Goal: Task Accomplishment & Management: Complete application form

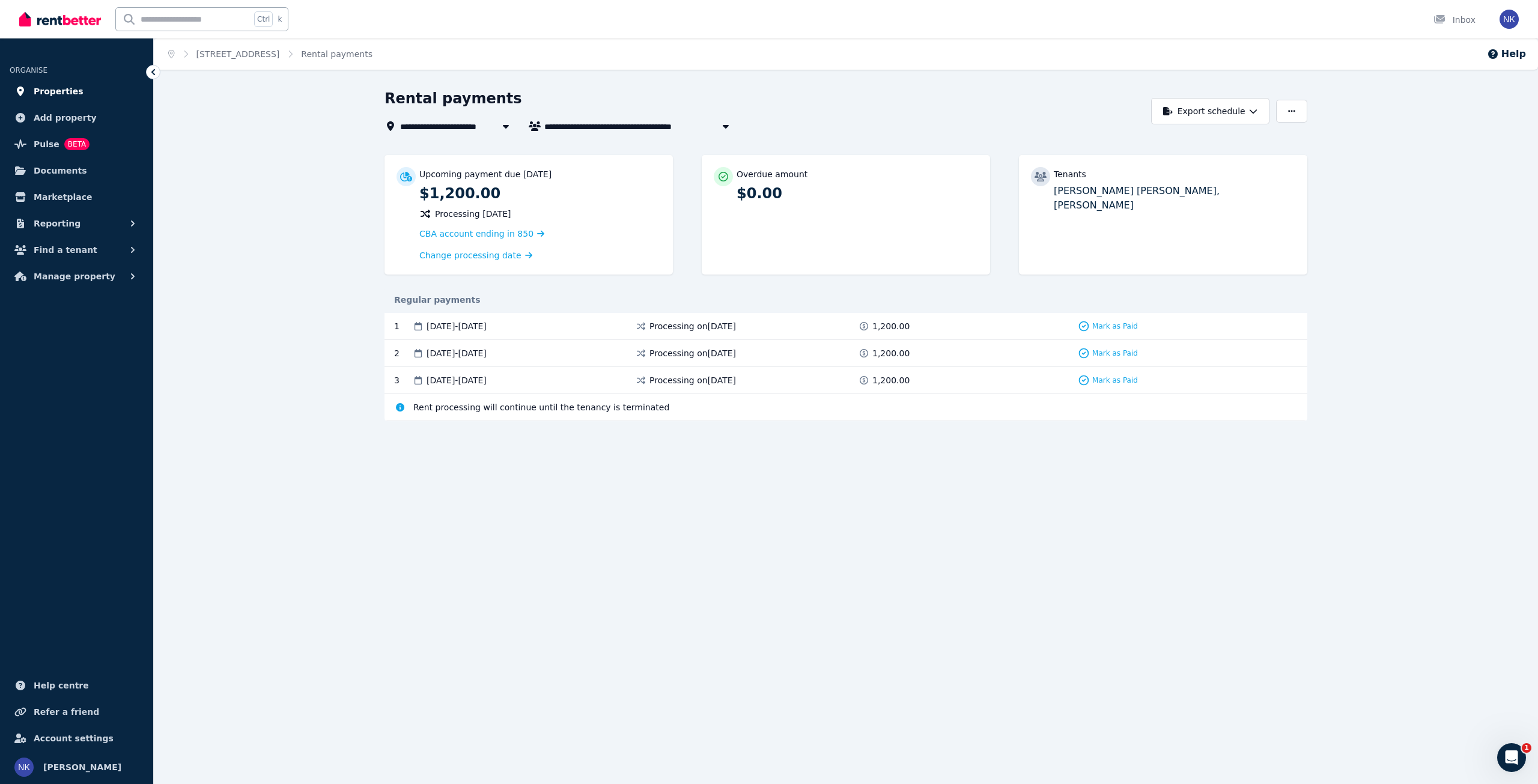
click at [75, 91] on link "Properties" at bounding box center [76, 91] width 134 height 24
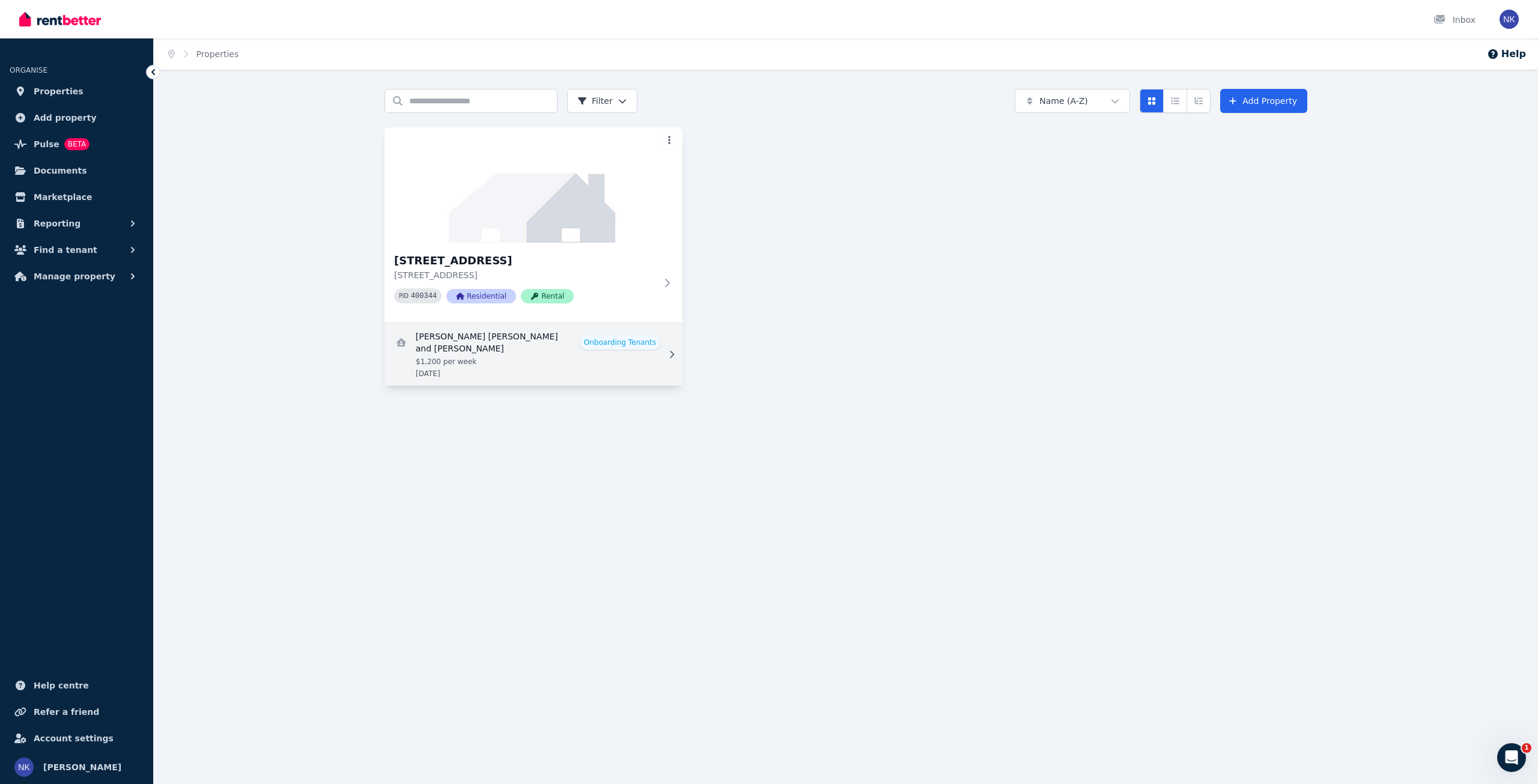
click at [497, 357] on link "View details for Emma Louise Holden and Steven Derek Ouzman" at bounding box center [533, 354] width 298 height 62
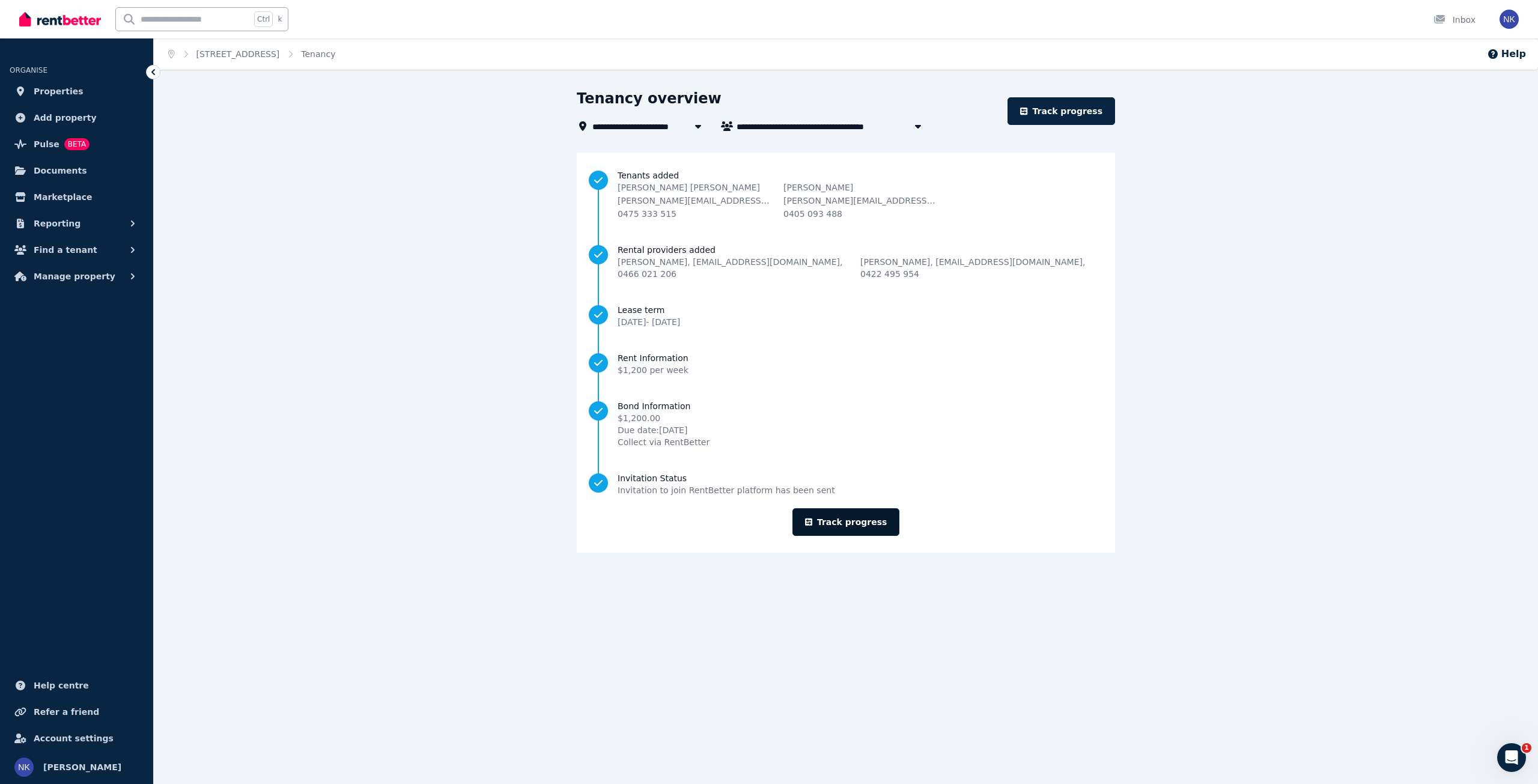
click at [825, 508] on link "Track progress" at bounding box center [846, 522] width 108 height 28
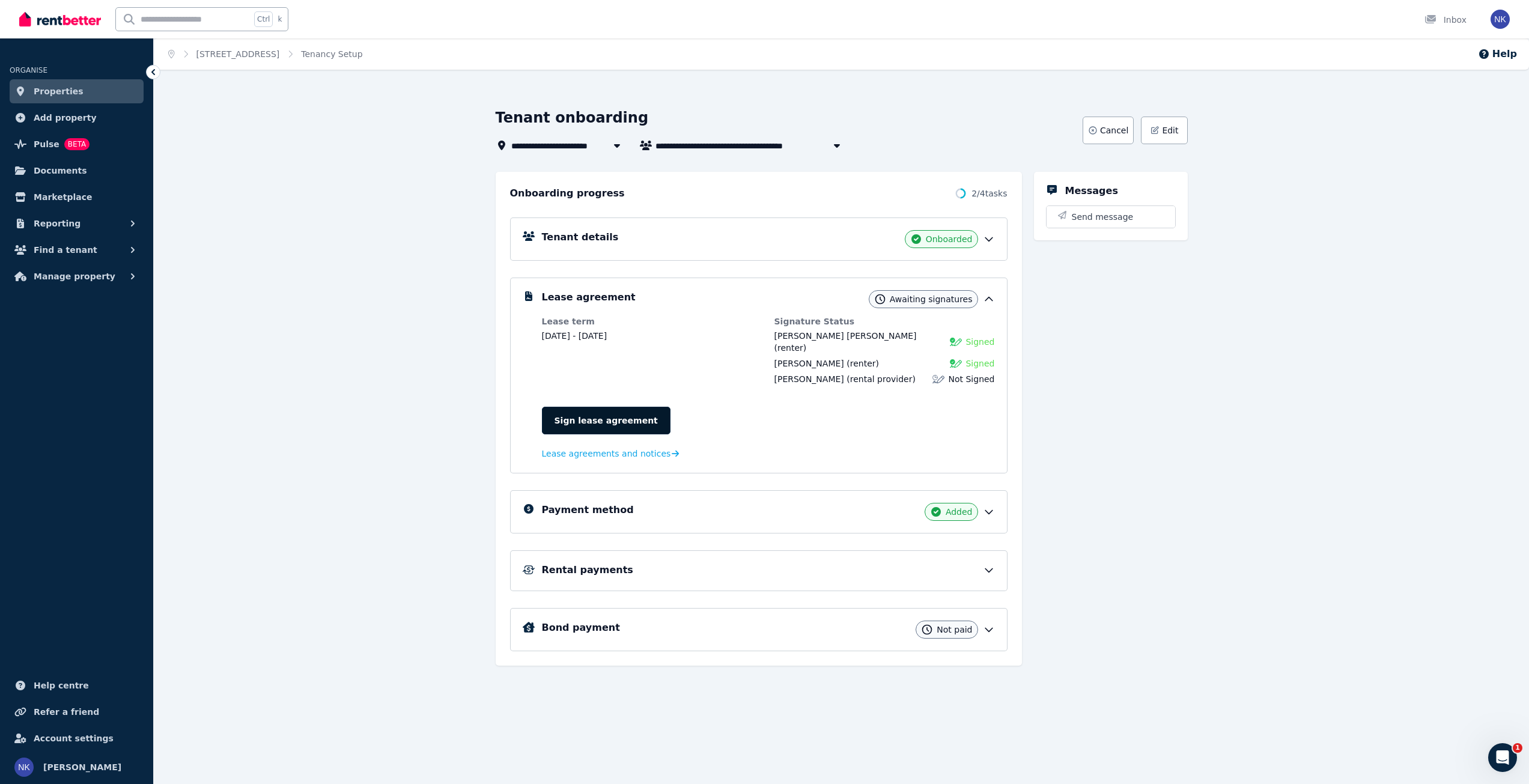
click at [618, 407] on link "Sign lease agreement" at bounding box center [606, 420] width 129 height 28
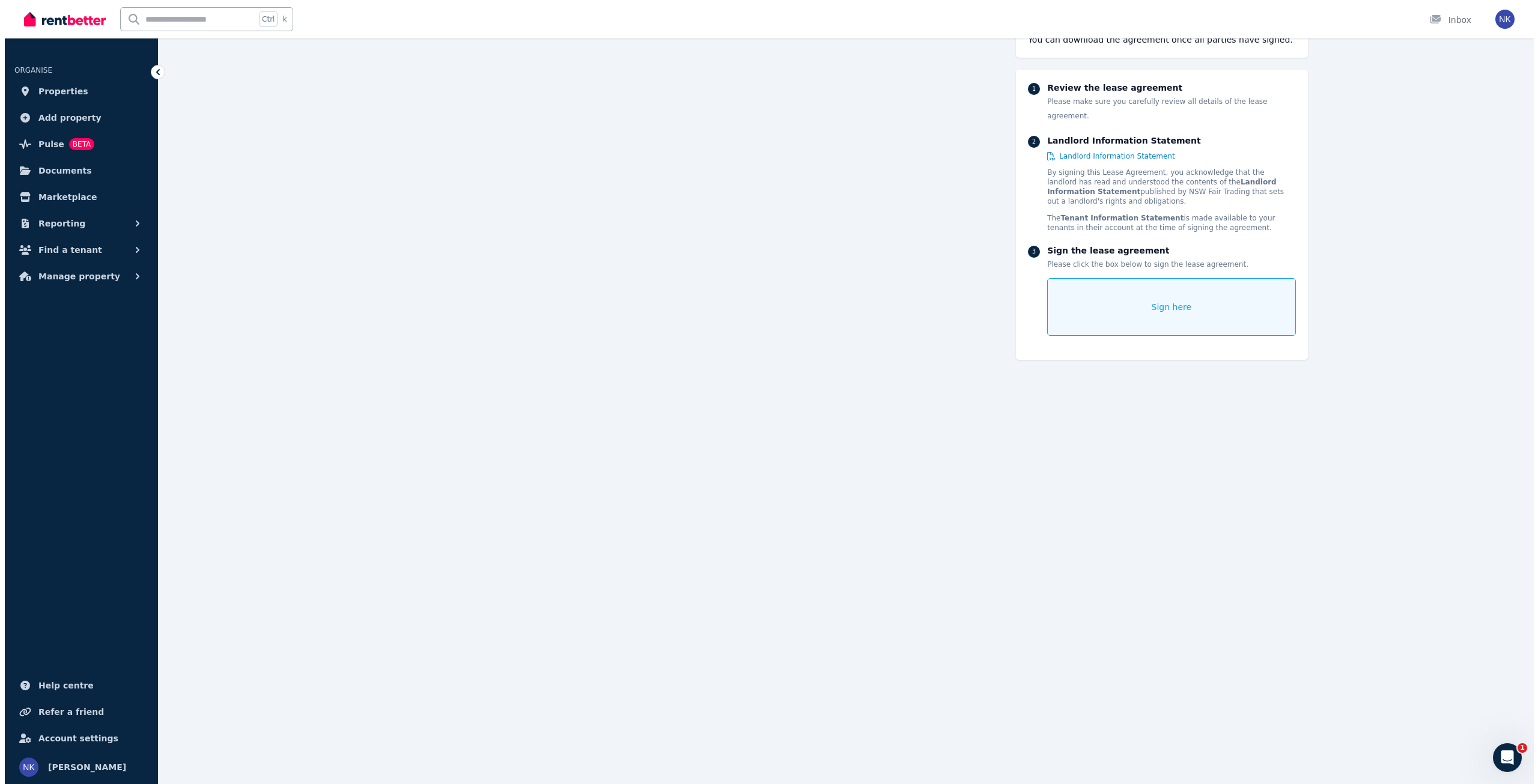
scroll to position [462, 0]
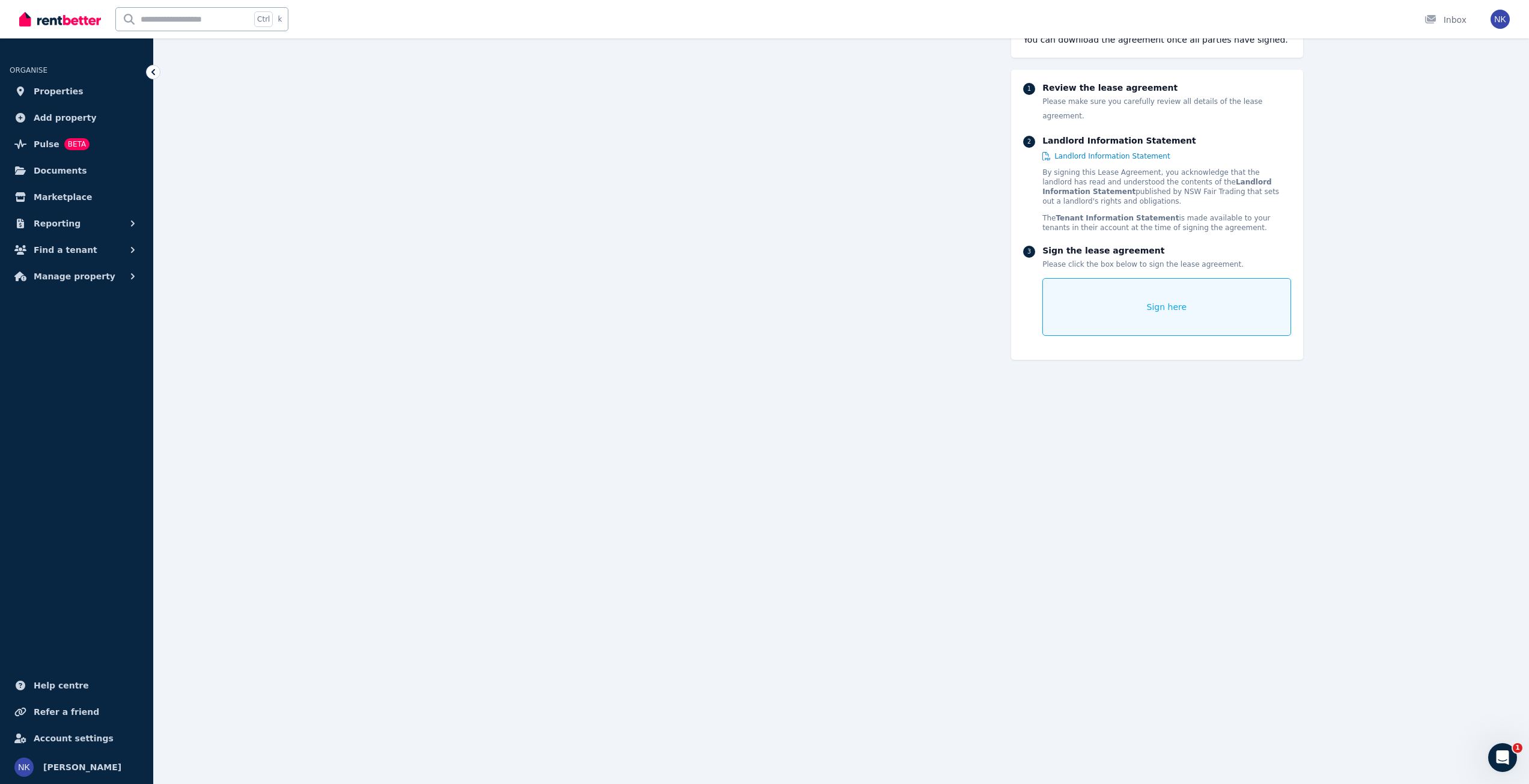
click at [1168, 261] on div "Sign the lease agreement Please click the box below to sign the lease agreement…" at bounding box center [1166, 290] width 248 height 91
click at [1186, 292] on div "Sign here" at bounding box center [1166, 306] width 248 height 57
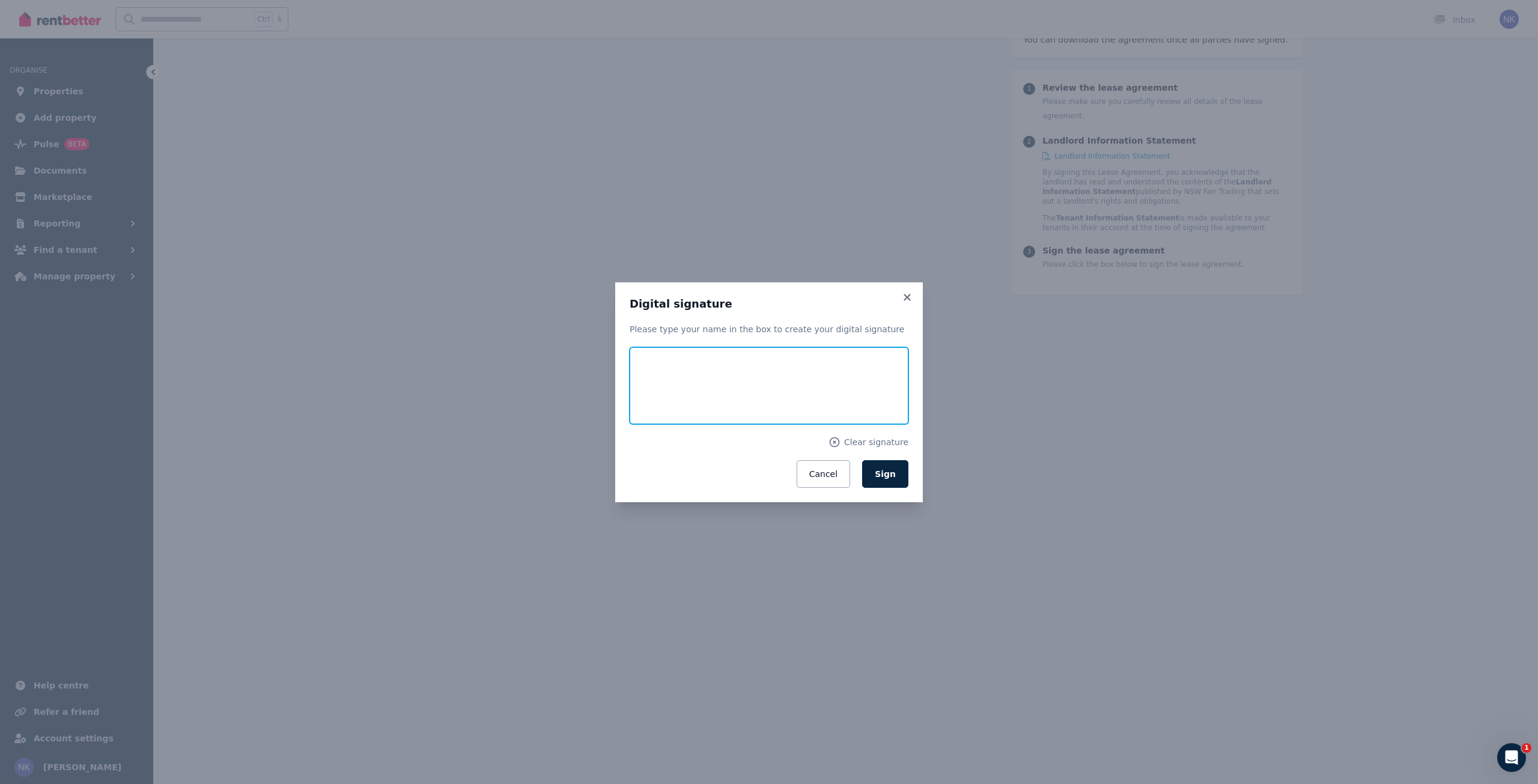
click at [673, 379] on input "text" at bounding box center [769, 386] width 279 height 77
type input "**********"
click at [893, 471] on span "Sign" at bounding box center [885, 474] width 21 height 9
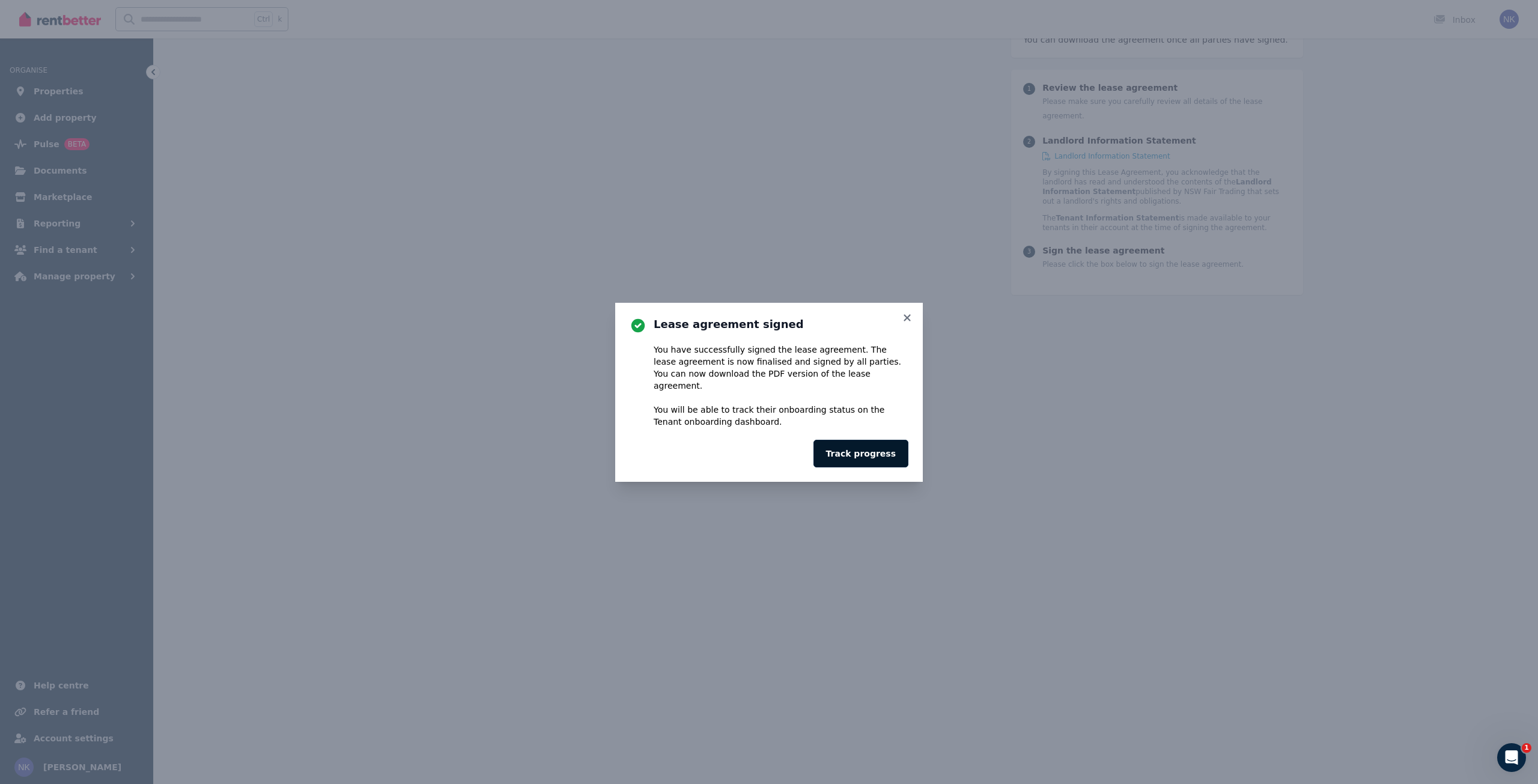
click at [869, 447] on button "Track progress" at bounding box center [861, 453] width 95 height 28
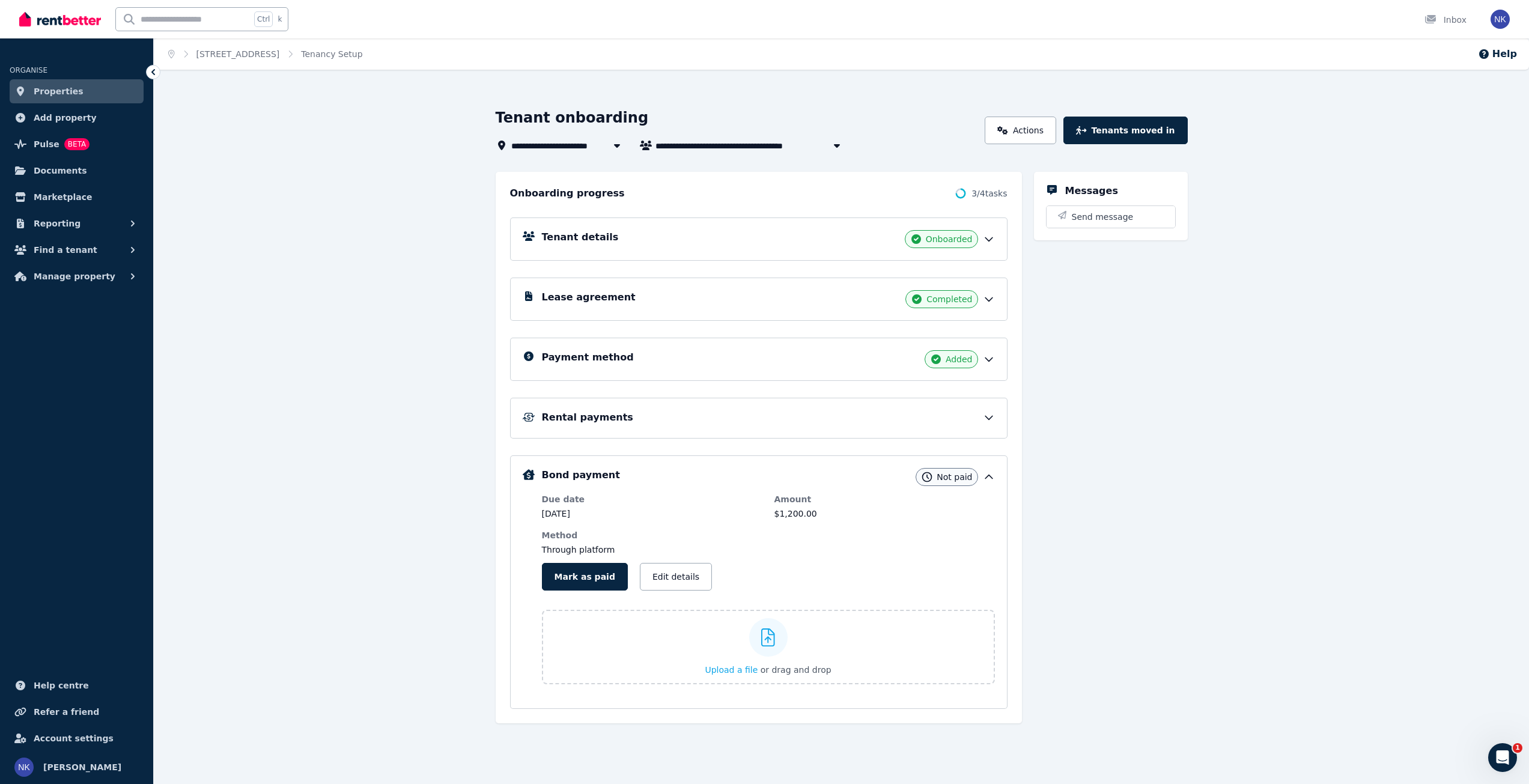
click at [982, 421] on div "Rental payments" at bounding box center [769, 417] width 453 height 14
